Goal: Information Seeking & Learning: Learn about a topic

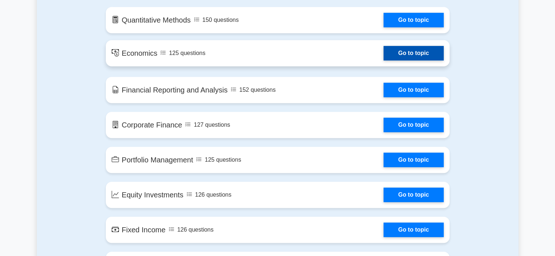
click at [416, 57] on link "Go to topic" at bounding box center [413, 53] width 60 height 15
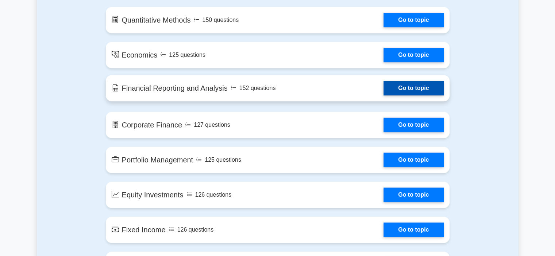
click at [383, 87] on link "Go to topic" at bounding box center [413, 88] width 60 height 15
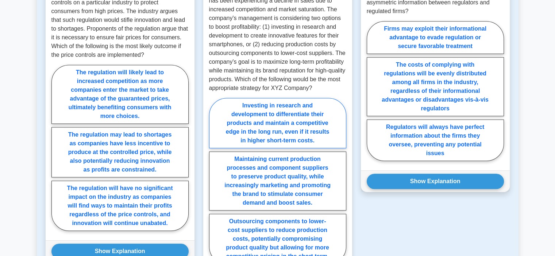
scroll to position [486, 0]
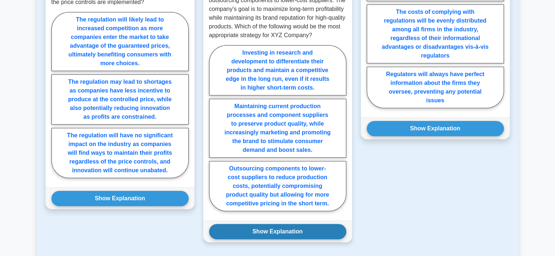
click at [290, 236] on button "Show Explanation" at bounding box center [277, 231] width 137 height 15
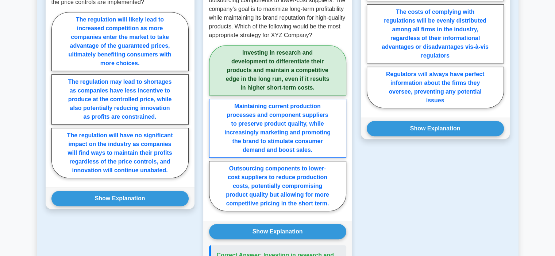
click at [260, 132] on label "Maintaining current production processes and component suppliers to preserve pr…" at bounding box center [277, 128] width 137 height 59
click at [214, 132] on input "Maintaining current production processes and component suppliers to preserve pr…" at bounding box center [211, 130] width 5 height 5
radio input "true"
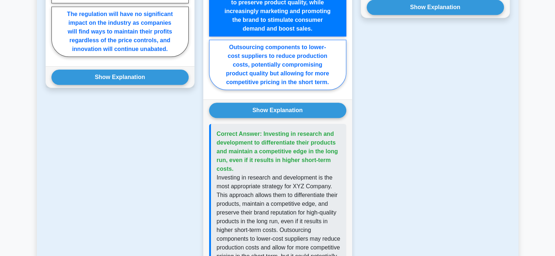
click at [284, 80] on label "Outsourcing components to lower-cost suppliers to reduce production costs, pote…" at bounding box center [277, 65] width 137 height 50
click at [214, 11] on input "Outsourcing components to lower-cost suppliers to reduce production costs, pote…" at bounding box center [211, 9] width 5 height 5
radio input "true"
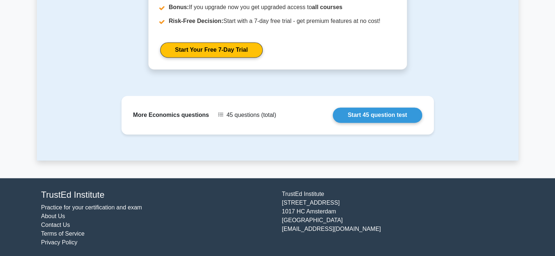
scroll to position [1085, 0]
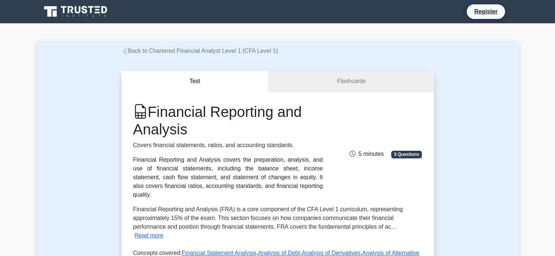
click at [307, 78] on link "Flashcards" at bounding box center [350, 81] width 165 height 21
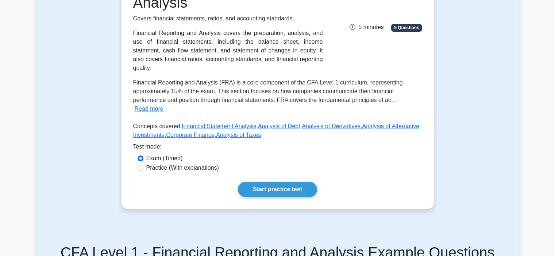
scroll to position [182, 0]
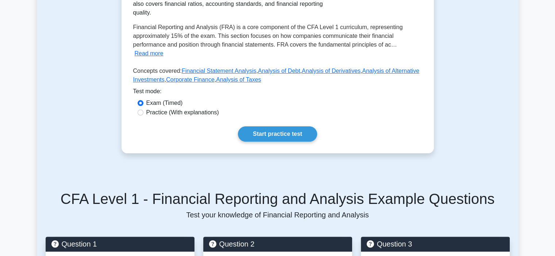
click at [208, 108] on label "Practice (With explanations)" at bounding box center [182, 112] width 73 height 9
click at [143, 110] on input "Practice (With explanations)" at bounding box center [140, 113] width 6 height 6
radio input "true"
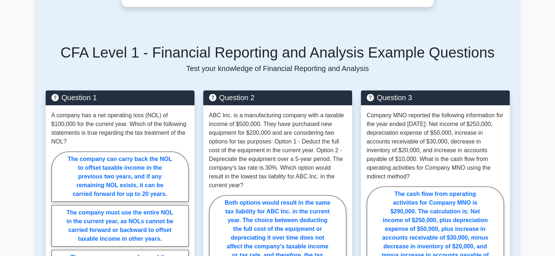
scroll to position [365, 0]
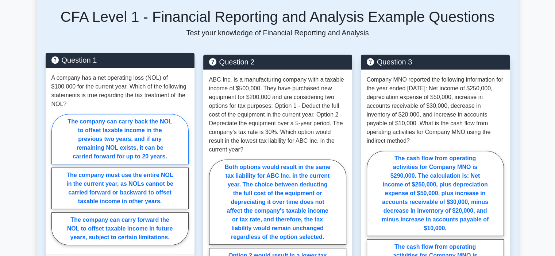
click at [167, 122] on label "The company can carry back the NOL to offset taxable income in the previous two…" at bounding box center [119, 139] width 137 height 50
click at [56, 179] on input "The company can carry back the NOL to offset taxable income in the previous two…" at bounding box center [53, 181] width 5 height 5
radio input "true"
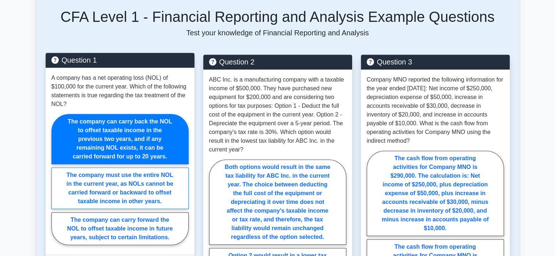
click at [155, 170] on label "The company must use the entire NOL in the current year, as NOLs cannot be carr…" at bounding box center [119, 189] width 137 height 42
click at [56, 179] on input "The company must use the entire NOL in the current year, as NOLs cannot be carr…" at bounding box center [53, 181] width 5 height 5
radio input "true"
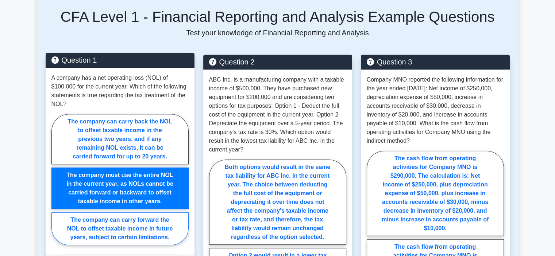
click at [149, 213] on label "The company can carry forward the NOL to offset taxable income in future years,…" at bounding box center [119, 229] width 137 height 33
click at [56, 184] on input "The company can carry forward the NOL to offset taxable income in future years,…" at bounding box center [53, 181] width 5 height 5
radio input "true"
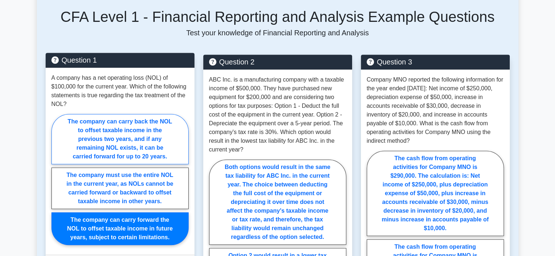
click at [131, 140] on label "The company can carry back the NOL to offset taxable income in the previous two…" at bounding box center [119, 139] width 137 height 50
click at [56, 179] on input "The company can carry back the NOL to offset taxable income in the previous two…" at bounding box center [53, 181] width 5 height 5
radio input "true"
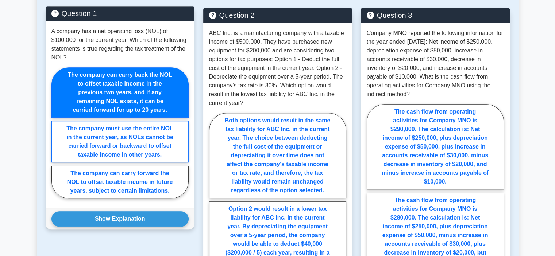
scroll to position [425, 0]
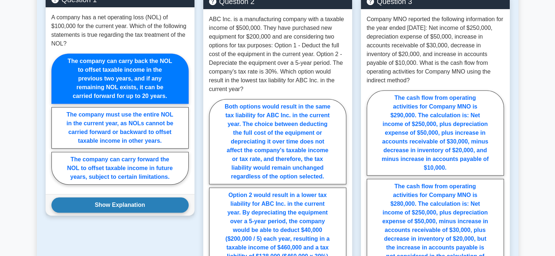
click at [127, 200] on button "Show Explanation" at bounding box center [119, 205] width 137 height 15
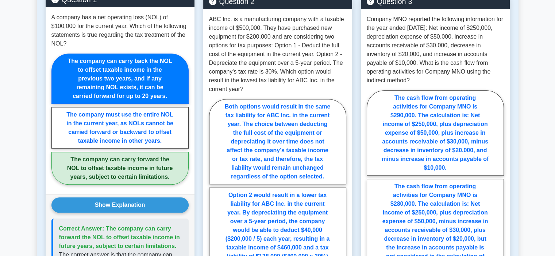
click at [127, 170] on label "The company can carry forward the NOL to offset taxable income in future years,…" at bounding box center [119, 168] width 137 height 33
click at [56, 124] on input "The company can carry forward the NOL to offset taxable income in future years,…" at bounding box center [53, 121] width 5 height 5
radio input "true"
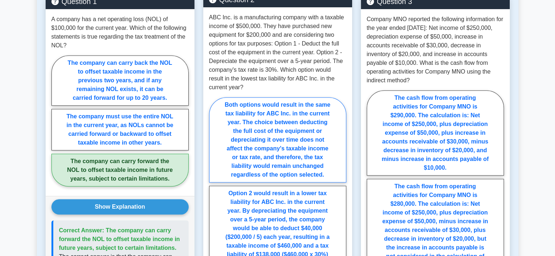
click at [228, 157] on label "Both options would result in the same tax liability for ABC Inc. in the current…" at bounding box center [277, 139] width 137 height 85
click at [214, 220] on input "Both options would result in the same tax liability for ABC Inc. in the current…" at bounding box center [211, 222] width 5 height 5
radio input "true"
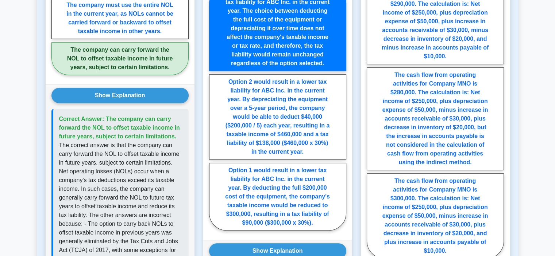
scroll to position [547, 0]
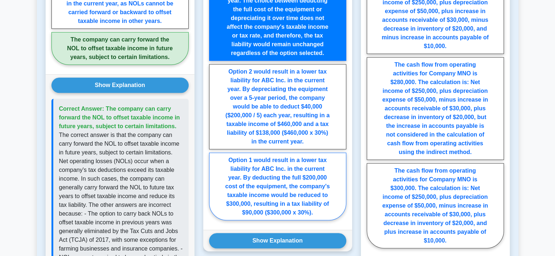
click at [247, 172] on label "Option 1 would result in a lower tax liability for ABC Inc. in the current year…" at bounding box center [277, 187] width 137 height 68
click at [214, 102] on input "Option 1 would result in a lower tax liability for ABC Inc. in the current year…" at bounding box center [211, 100] width 5 height 5
radio input "true"
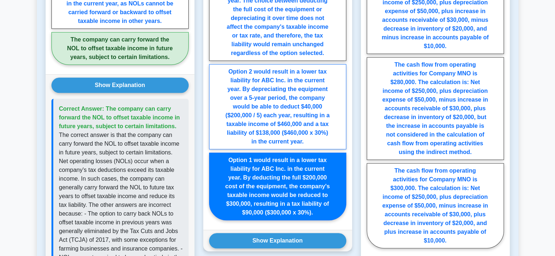
click at [260, 125] on label "Option 2 would result in a lower tax liability for ABC Inc. in the current year…" at bounding box center [277, 106] width 137 height 85
click at [214, 102] on input "Option 2 would result in a lower tax liability for ABC Inc. in the current year…" at bounding box center [211, 100] width 5 height 5
radio input "true"
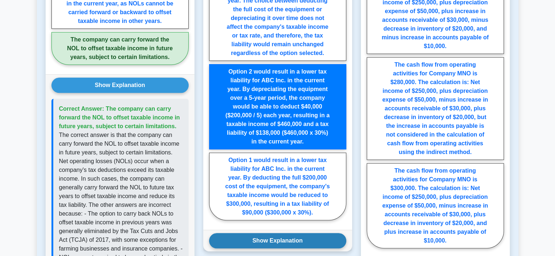
click at [277, 233] on button "Show Explanation" at bounding box center [277, 240] width 137 height 15
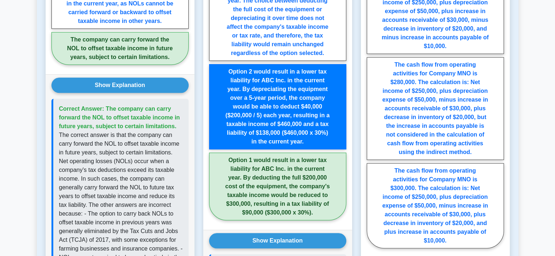
click at [262, 191] on label "Option 1 would result in a lower tax liability for ABC Inc. in the current year…" at bounding box center [277, 187] width 137 height 68
click at [214, 102] on input "Option 1 would result in a lower tax liability for ABC Inc. in the current year…" at bounding box center [211, 100] width 5 height 5
radio input "true"
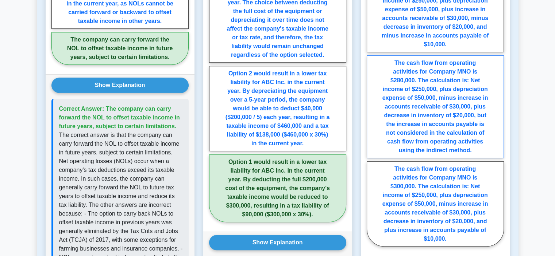
click at [422, 122] on label "The cash flow from operating activities for Company MNO is $280,000. The calcul…" at bounding box center [435, 106] width 137 height 103
click at [371, 111] on input "The cash flow from operating activities for Company MNO is $280,000. The calcul…" at bounding box center [369, 108] width 5 height 5
radio input "true"
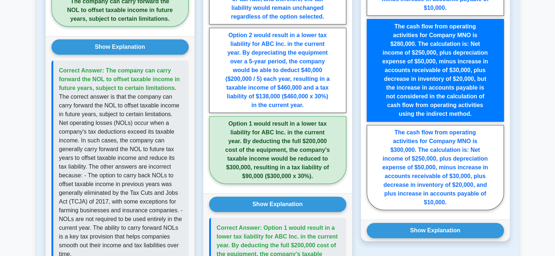
scroll to position [608, 0]
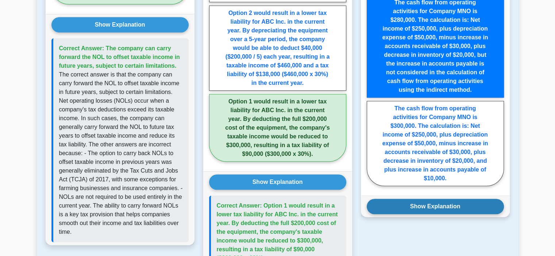
click at [431, 202] on button "Show Explanation" at bounding box center [435, 206] width 137 height 15
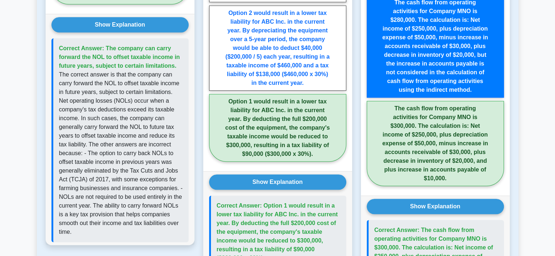
click at [405, 154] on label "The cash flow from operating activities for Company MNO is $300,000. The calcul…" at bounding box center [435, 143] width 137 height 85
click at [371, 51] on input "The cash flow from operating activities for Company MNO is $300,000. The calcul…" at bounding box center [369, 48] width 5 height 5
radio input "true"
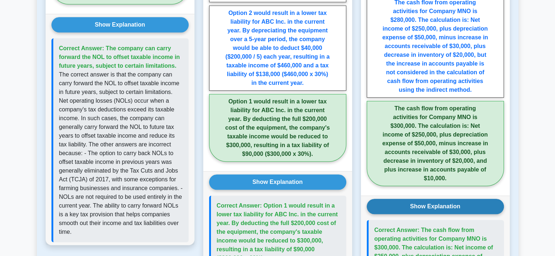
click at [418, 199] on button "Show Explanation" at bounding box center [435, 206] width 137 height 15
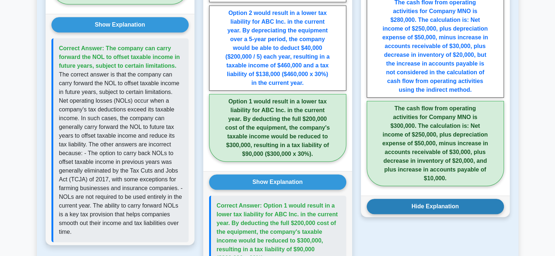
click at [386, 199] on button "Hide Explanation" at bounding box center [435, 206] width 137 height 15
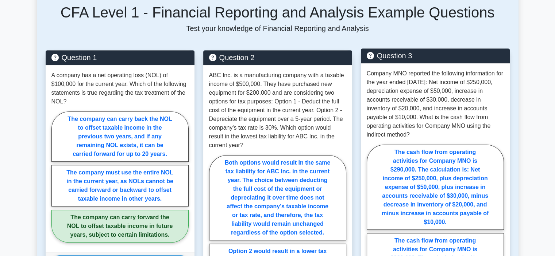
scroll to position [425, 0]
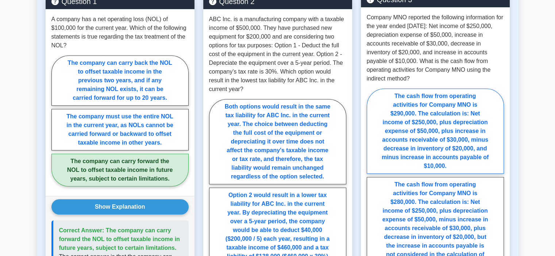
click at [427, 140] on label "The cash flow from operating activities for Company MNO is $290,000. The calcul…" at bounding box center [435, 131] width 137 height 85
click at [371, 228] on input "The cash flow from operating activities for Company MNO is $290,000. The calcul…" at bounding box center [369, 230] width 5 height 5
radio input "true"
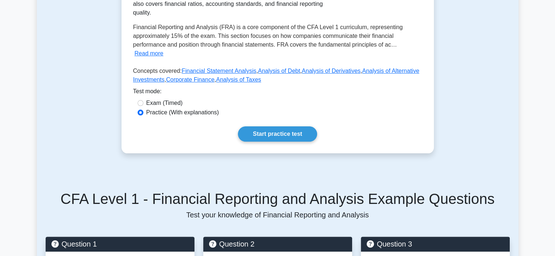
scroll to position [182, 0]
click at [251, 127] on link "Start practice test" at bounding box center [277, 134] width 79 height 15
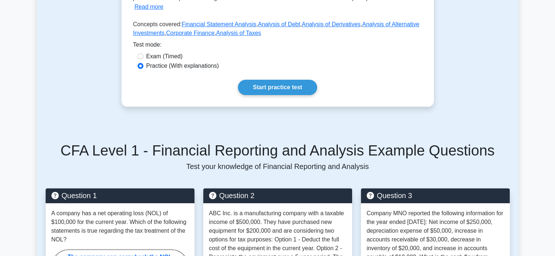
scroll to position [304, 0]
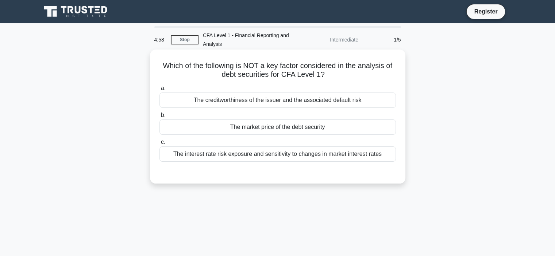
click at [189, 106] on div "The creditworthiness of the issuer and the associated default risk" at bounding box center [277, 100] width 236 height 15
click at [159, 91] on input "a. The creditworthiness of the issuer and the associated default risk" at bounding box center [159, 88] width 0 height 5
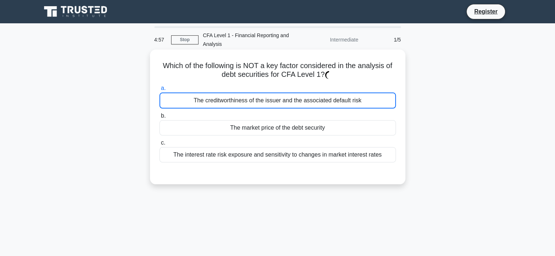
click at [193, 105] on div "The creditworthiness of the issuer and the associated default risk" at bounding box center [277, 101] width 236 height 16
click at [159, 91] on input "a. The creditworthiness of the issuer and the associated default risk" at bounding box center [159, 88] width 0 height 5
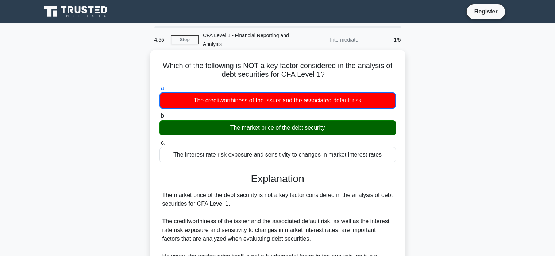
click at [227, 156] on div "The interest rate risk exposure and sensitivity to changes in market interest r…" at bounding box center [277, 154] width 236 height 15
click at [159, 146] on input "c. The interest rate risk exposure and sensitivity to changes in market interes…" at bounding box center [159, 143] width 0 height 5
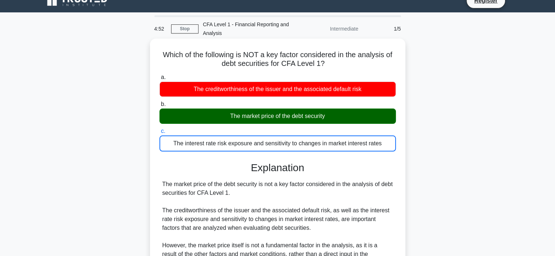
scroll to position [121, 0]
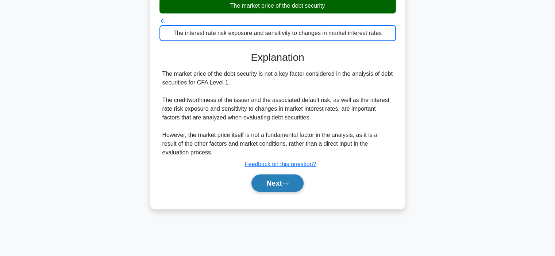
click at [267, 181] on button "Next" at bounding box center [277, 184] width 52 height 18
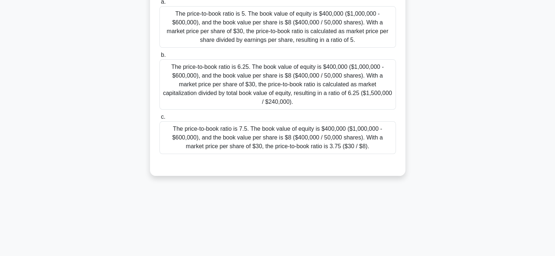
click at [252, 137] on div "The price-to-book ratio is 7.5. The book value of equity is $400,000 ($1,000,00…" at bounding box center [277, 137] width 236 height 33
click at [159, 120] on input "c. The price-to-book ratio is 7.5. The book value of equity is $400,000 ($1,000…" at bounding box center [159, 117] width 0 height 5
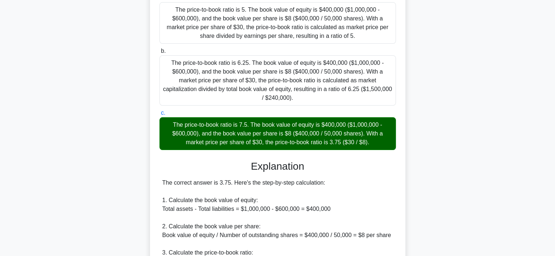
scroll to position [61, 0]
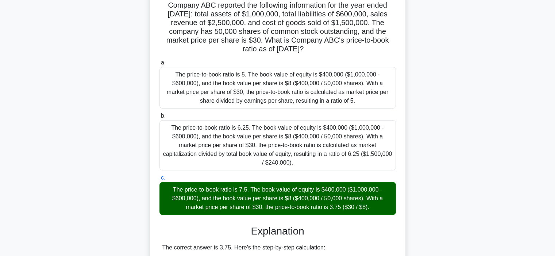
click at [226, 151] on div "The price-to-book ratio is 6.25. The book value of equity is $400,000 ($1,000,0…" at bounding box center [277, 145] width 236 height 50
click at [159, 119] on input "b. The price-to-book ratio is 6.25. The book value of equity is $400,000 ($1,00…" at bounding box center [159, 116] width 0 height 5
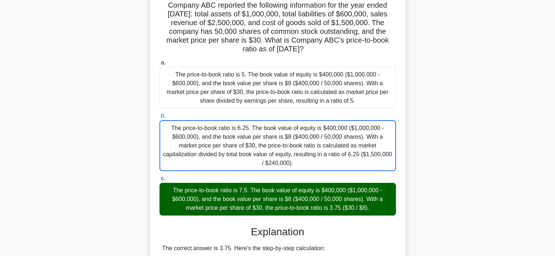
click at [222, 107] on div "The price-to-book ratio is 5. The book value of equity is $400,000 ($1,000,000 …" at bounding box center [277, 88] width 236 height 42
click at [159, 65] on input "a. The price-to-book ratio is 5. The book value of equity is $400,000 ($1,000,0…" at bounding box center [159, 63] width 0 height 5
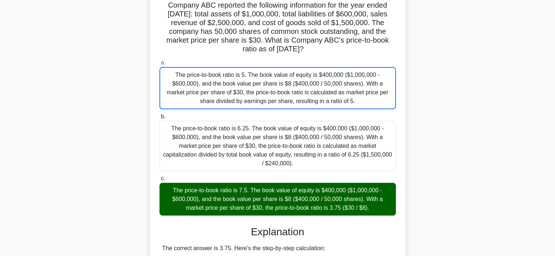
click at [222, 107] on div "The price-to-book ratio is 5. The book value of equity is $400,000 ($1,000,000 …" at bounding box center [277, 88] width 236 height 42
click at [159, 65] on input "a. The price-to-book ratio is 5. The book value of equity is $400,000 ($1,000,0…" at bounding box center [159, 63] width 0 height 5
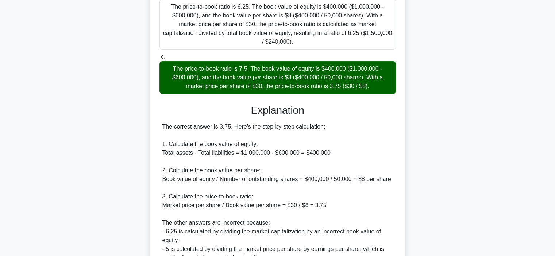
scroll to position [245, 0]
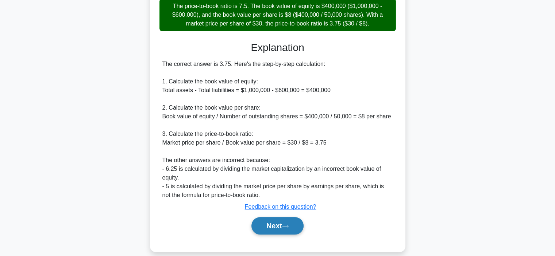
click at [265, 220] on button "Next" at bounding box center [277, 226] width 52 height 18
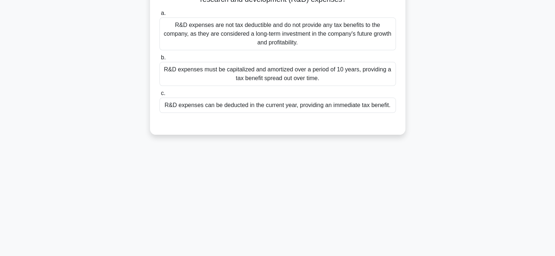
scroll to position [16, 0]
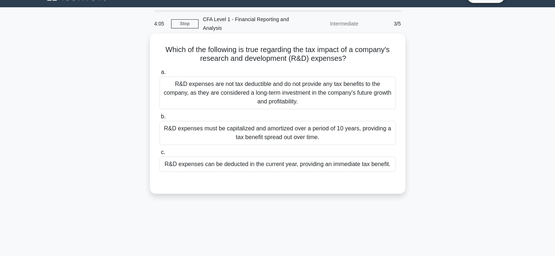
click at [226, 97] on div "R&D expenses are not tax deductible and do not provide any tax benefits to the …" at bounding box center [277, 93] width 236 height 33
click at [159, 75] on input "a. R&D expenses are not tax deductible and do not provide any tax benefits to t…" at bounding box center [159, 72] width 0 height 5
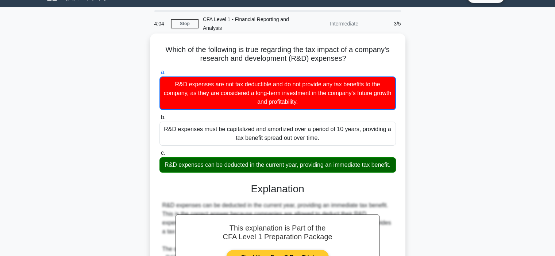
scroll to position [137, 0]
